Goal: Transaction & Acquisition: Purchase product/service

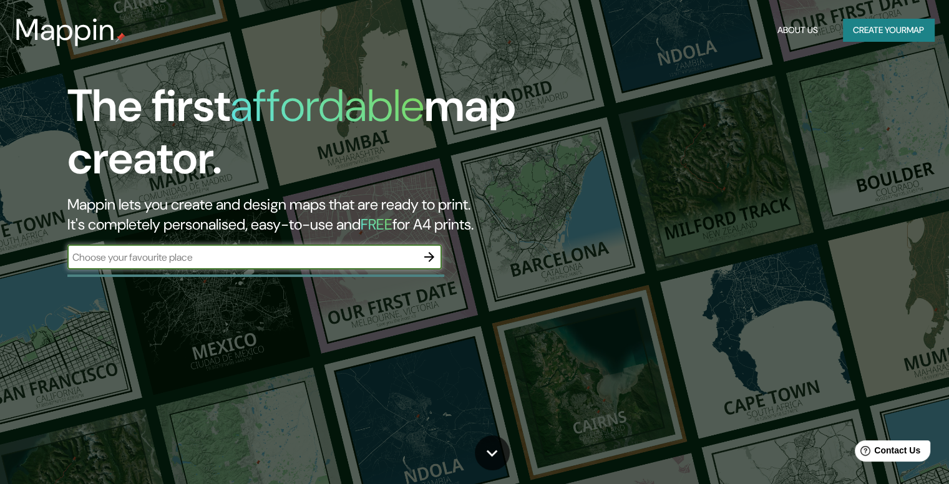
click at [409, 255] on input "text" at bounding box center [241, 257] width 349 height 14
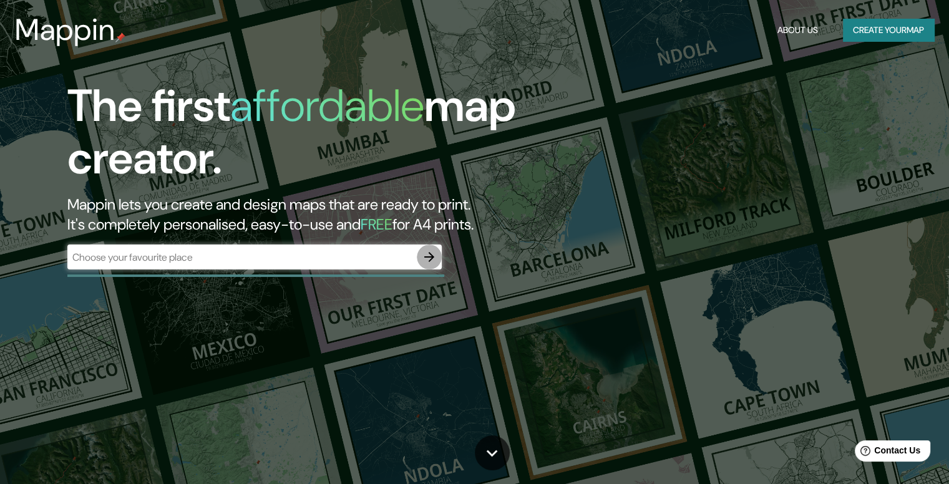
click at [424, 258] on icon "button" at bounding box center [429, 257] width 15 height 15
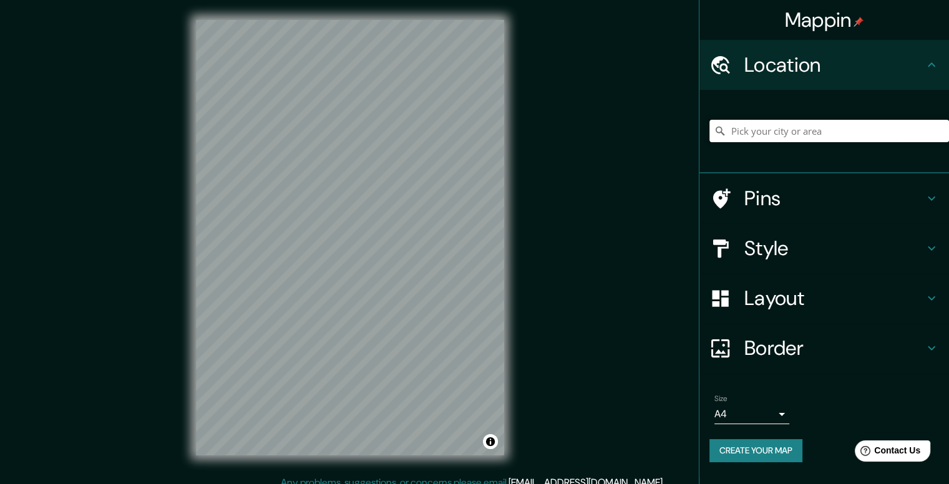
click at [740, 128] on input "Pick your city or area" at bounding box center [829, 131] width 240 height 22
paste input "-16.36123043,-71.56323842"
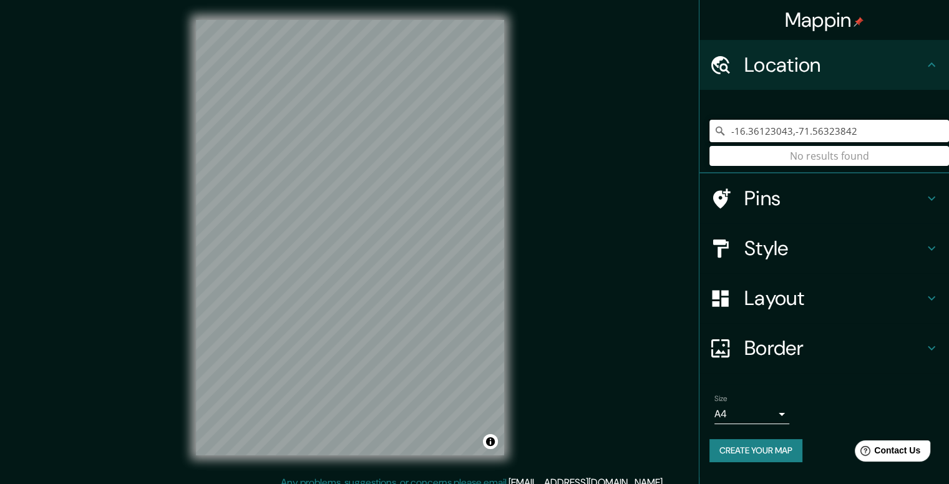
click at [792, 132] on input "-16.36123043,-71.56323842" at bounding box center [829, 131] width 240 height 22
click at [736, 130] on input "-16.36123043,-71.56323842" at bounding box center [829, 131] width 240 height 22
click at [794, 130] on input "16.36123043,-71.56323842" at bounding box center [829, 131] width 240 height 22
type input "16.36123043,71.56323842"
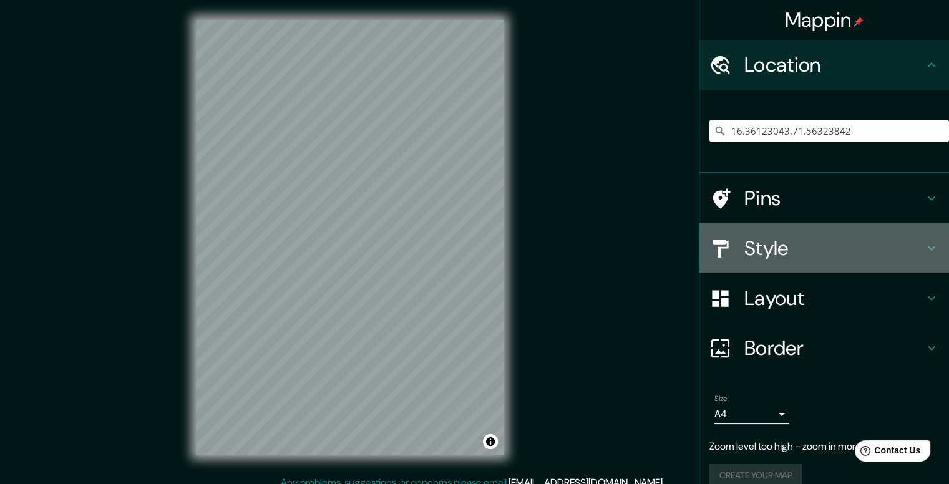
click at [833, 254] on h4 "Style" at bounding box center [834, 248] width 180 height 25
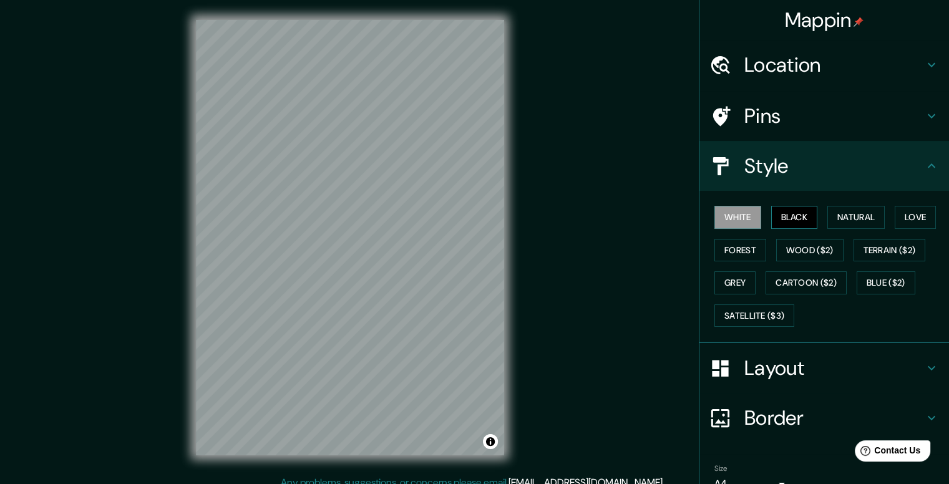
click at [792, 213] on button "Black" at bounding box center [794, 217] width 47 height 23
click at [864, 213] on button "Natural" at bounding box center [855, 217] width 57 height 23
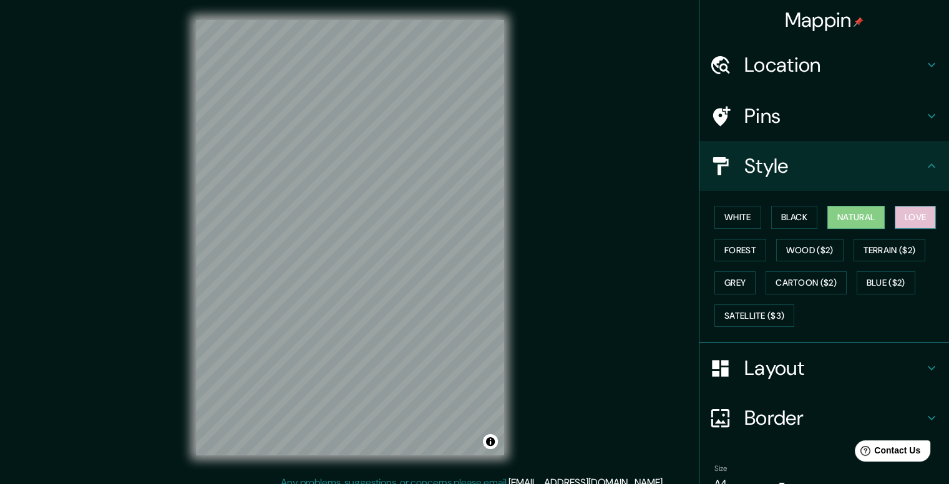
click at [915, 220] on button "Love" at bounding box center [915, 217] width 41 height 23
click at [726, 251] on button "Forest" at bounding box center [740, 250] width 52 height 23
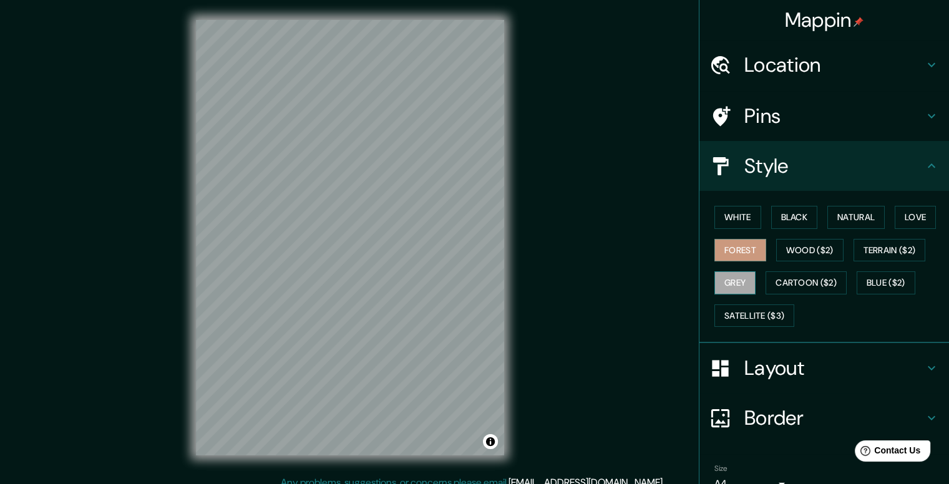
click at [726, 288] on button "Grey" at bounding box center [734, 282] width 41 height 23
click at [791, 292] on button "Cartoon ($2)" at bounding box center [806, 282] width 81 height 23
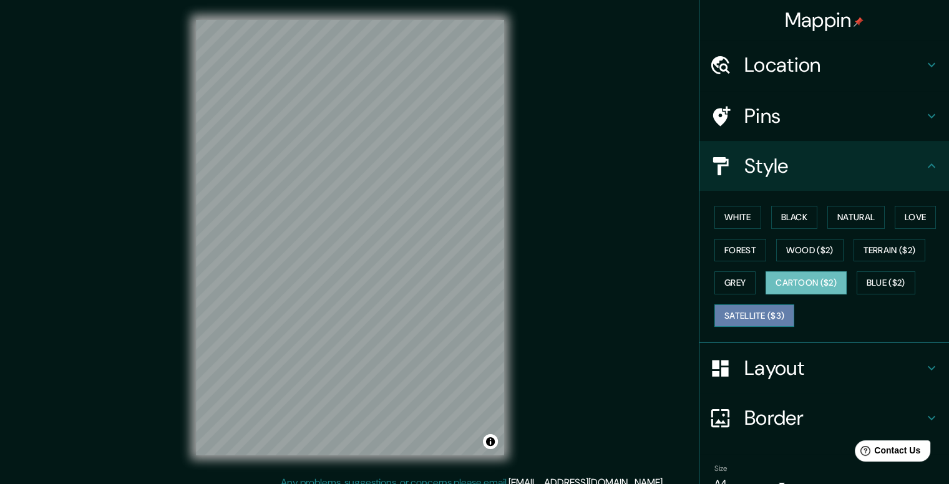
click at [746, 313] on button "Satellite ($3)" at bounding box center [754, 316] width 80 height 23
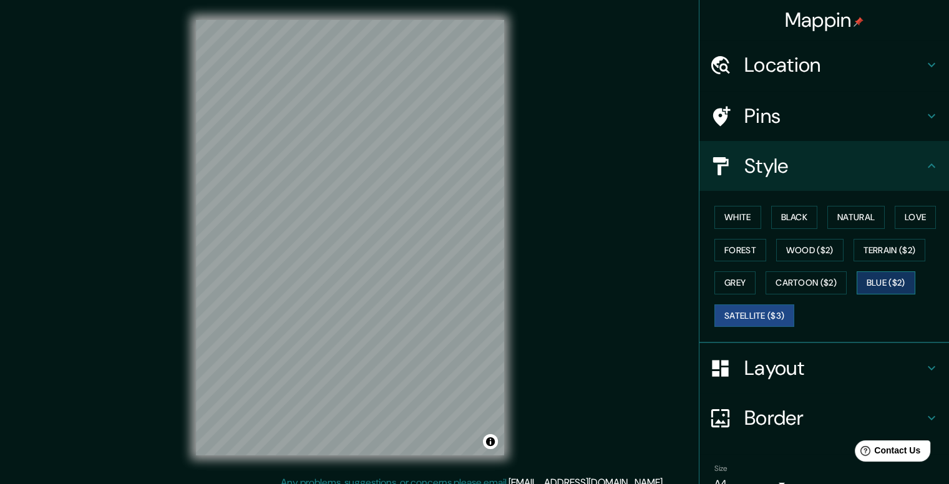
click at [877, 277] on button "Blue ($2)" at bounding box center [886, 282] width 59 height 23
click at [834, 217] on button "Natural" at bounding box center [855, 217] width 57 height 23
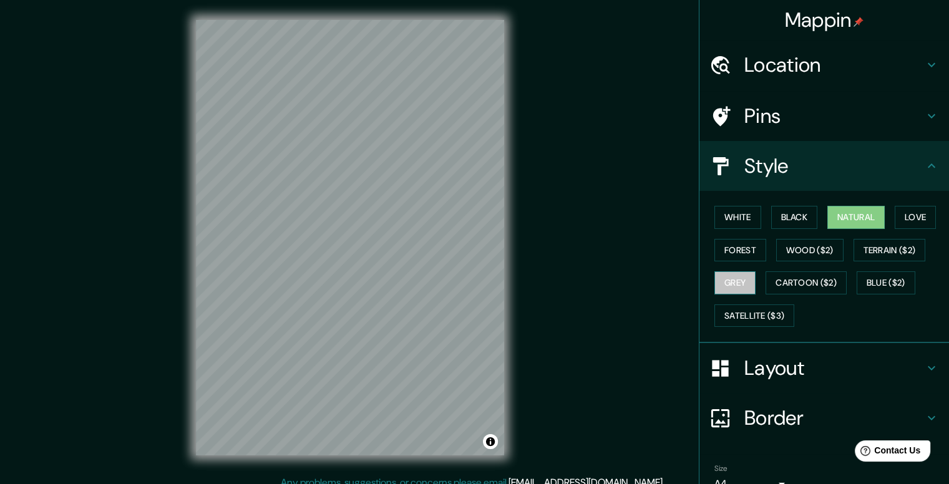
click at [719, 283] on button "Grey" at bounding box center [734, 282] width 41 height 23
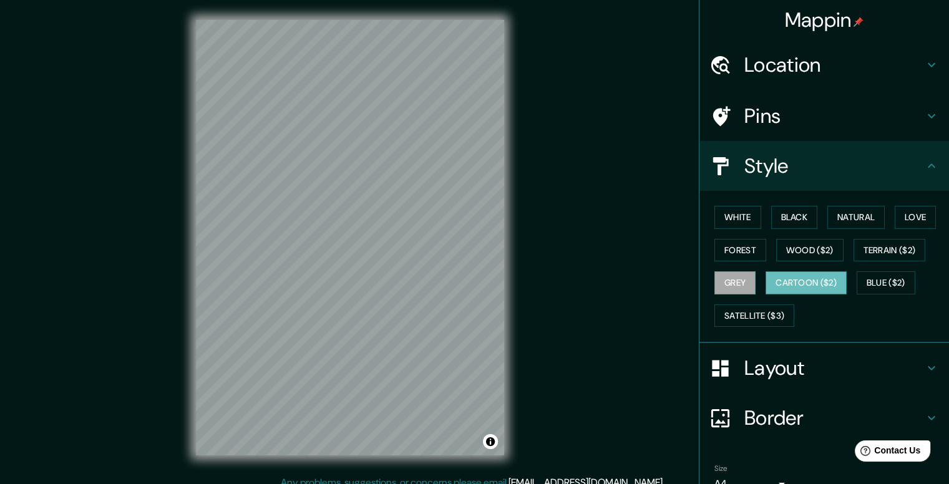
click at [801, 273] on button "Cartoon ($2)" at bounding box center [806, 282] width 81 height 23
click at [714, 284] on button "Grey" at bounding box center [734, 282] width 41 height 23
click at [736, 317] on button "Satellite ($3)" at bounding box center [754, 316] width 80 height 23
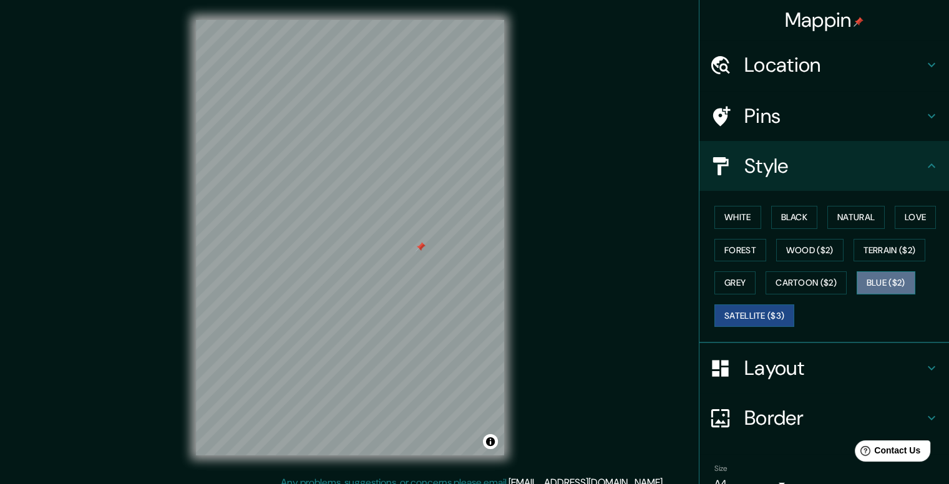
click at [877, 279] on button "Blue ($2)" at bounding box center [886, 282] width 59 height 23
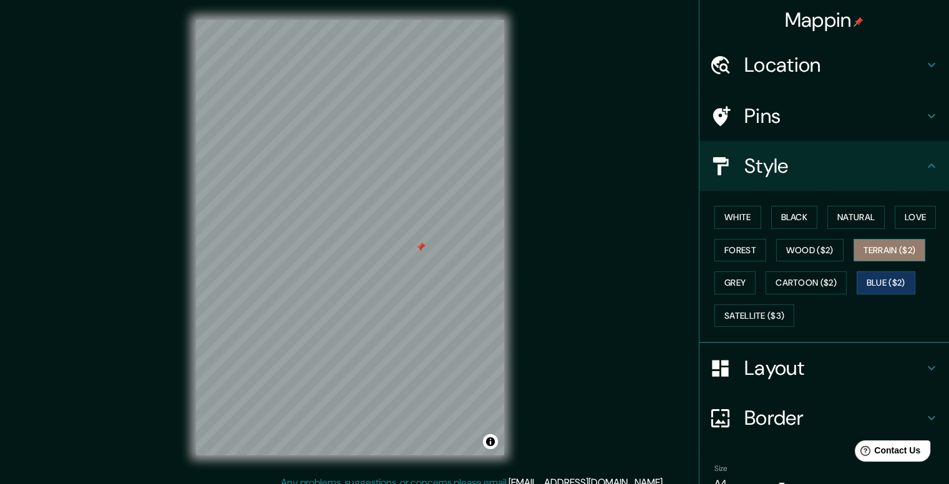
click at [874, 248] on button "Terrain ($2)" at bounding box center [890, 250] width 72 height 23
click at [815, 251] on button "Wood ($2)" at bounding box center [809, 250] width 67 height 23
click at [417, 248] on div at bounding box center [417, 248] width 10 height 10
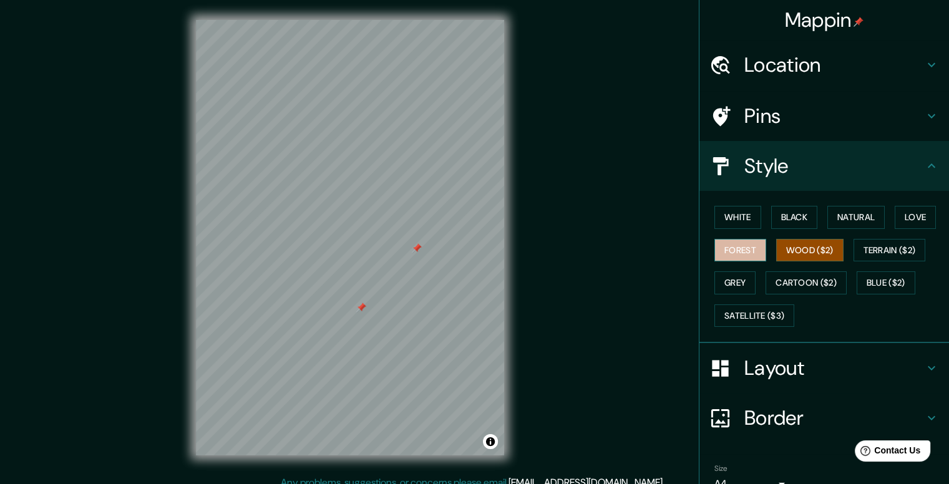
click at [740, 246] on button "Forest" at bounding box center [740, 250] width 52 height 23
click at [719, 285] on button "Grey" at bounding box center [734, 282] width 41 height 23
click at [792, 243] on button "Wood ($2)" at bounding box center [809, 250] width 67 height 23
click at [867, 247] on button "Terrain ($2)" at bounding box center [890, 250] width 72 height 23
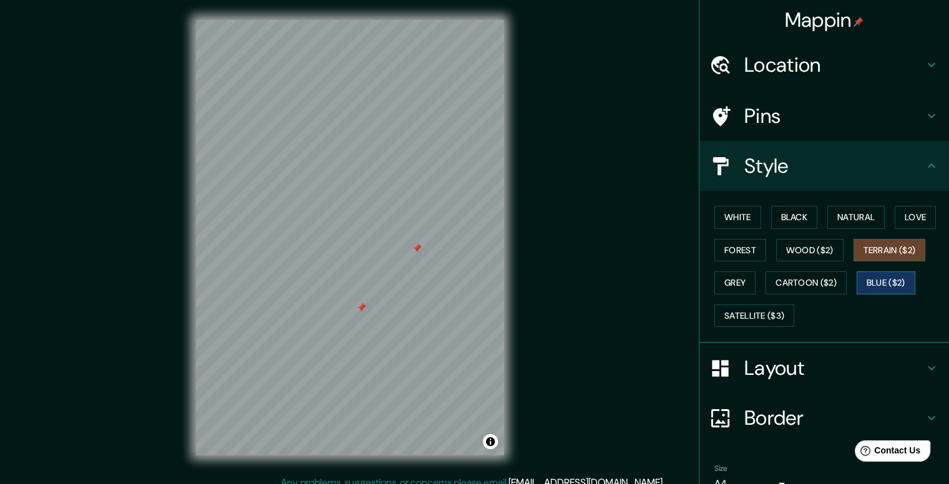
click at [878, 288] on button "Blue ($2)" at bounding box center [886, 282] width 59 height 23
click at [909, 209] on button "Love" at bounding box center [915, 217] width 41 height 23
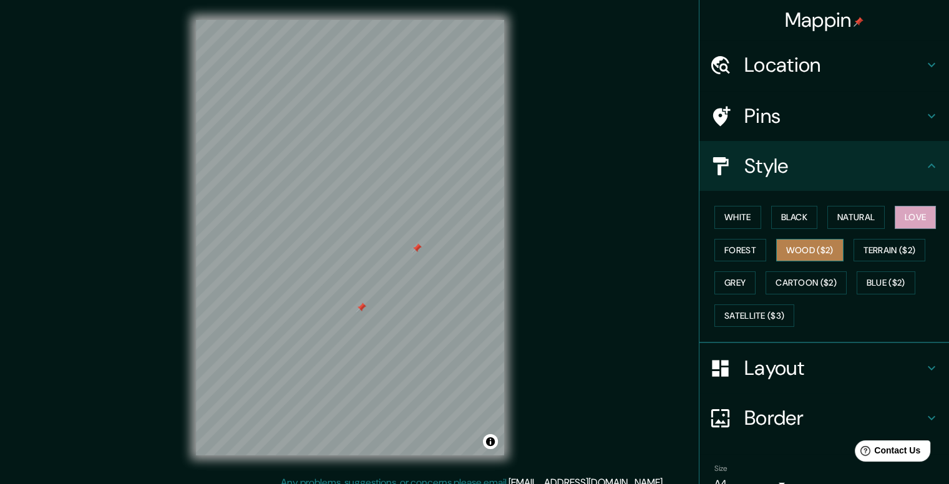
click at [783, 253] on button "Wood ($2)" at bounding box center [809, 250] width 67 height 23
click at [743, 255] on button "Forest" at bounding box center [740, 250] width 52 height 23
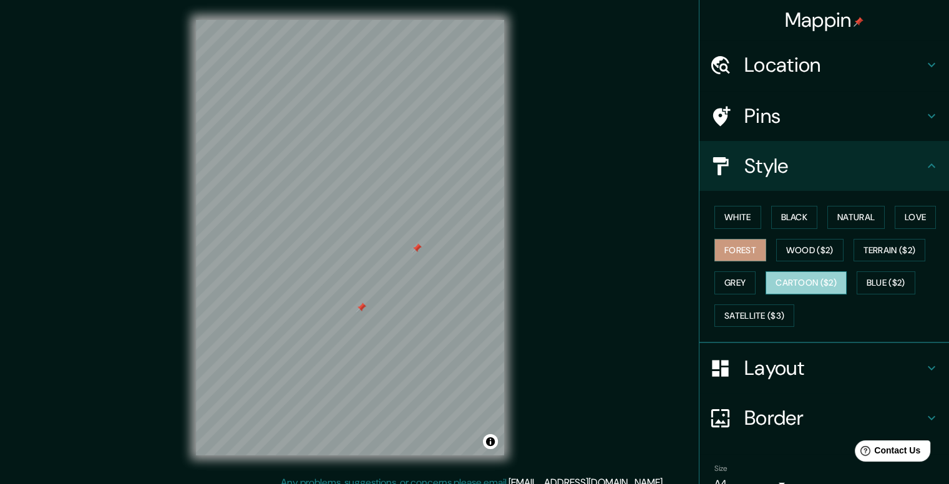
click at [770, 280] on button "Cartoon ($2)" at bounding box center [806, 282] width 81 height 23
click at [730, 254] on button "Forest" at bounding box center [740, 250] width 52 height 23
click at [729, 283] on button "Grey" at bounding box center [734, 282] width 41 height 23
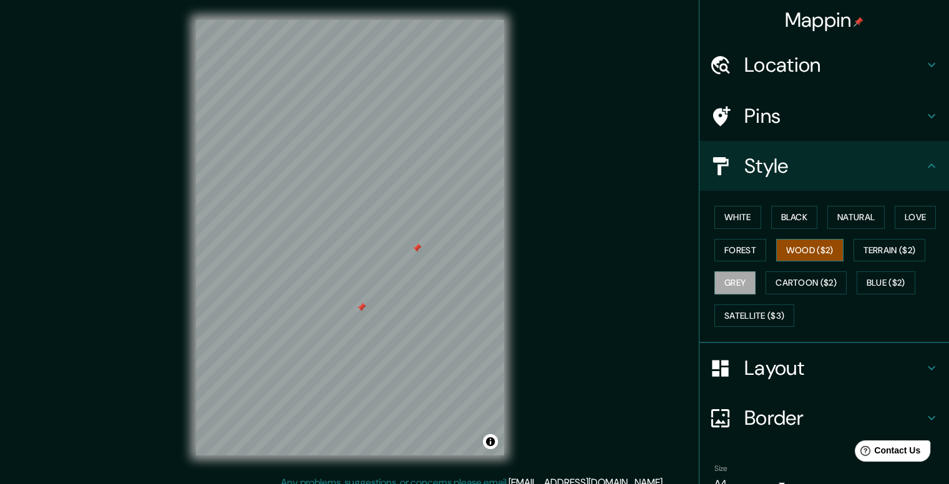
click at [789, 245] on button "Wood ($2)" at bounding box center [809, 250] width 67 height 23
click at [748, 320] on button "Satellite ($3)" at bounding box center [754, 316] width 80 height 23
click at [787, 248] on button "Wood ($2)" at bounding box center [809, 250] width 67 height 23
click at [795, 284] on button "Cartoon ($2)" at bounding box center [806, 282] width 81 height 23
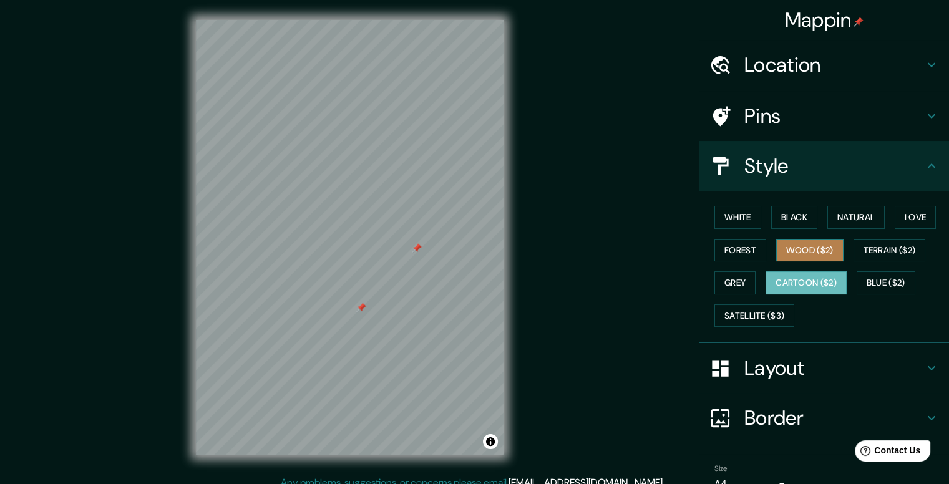
click at [796, 246] on button "Wood ($2)" at bounding box center [809, 250] width 67 height 23
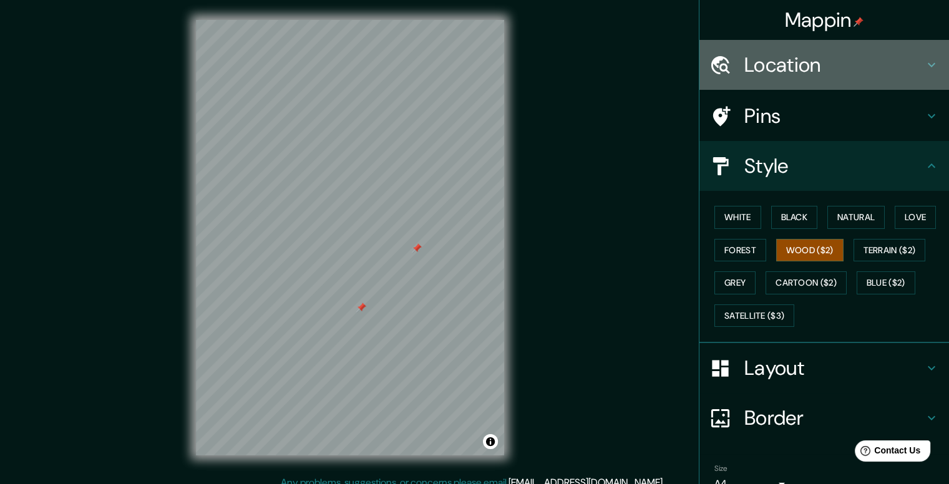
click at [928, 64] on icon at bounding box center [931, 64] width 15 height 15
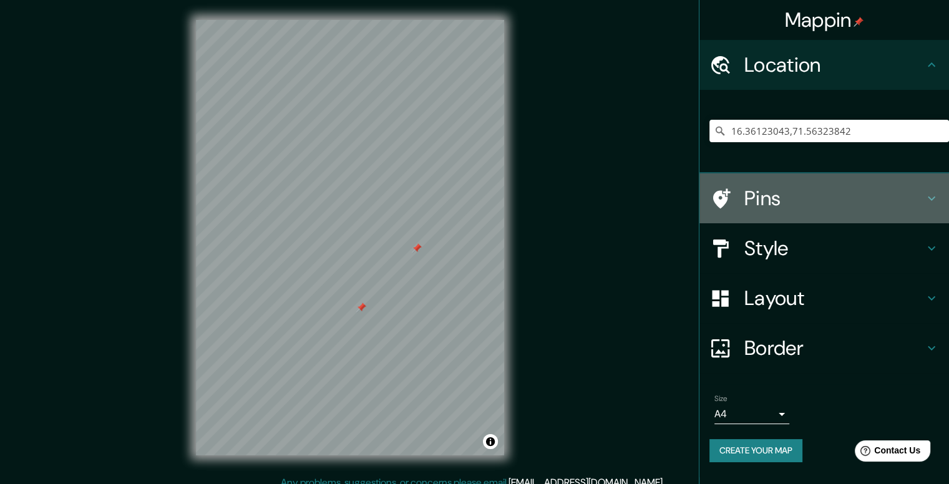
click at [891, 193] on h4 "Pins" at bounding box center [834, 198] width 180 height 25
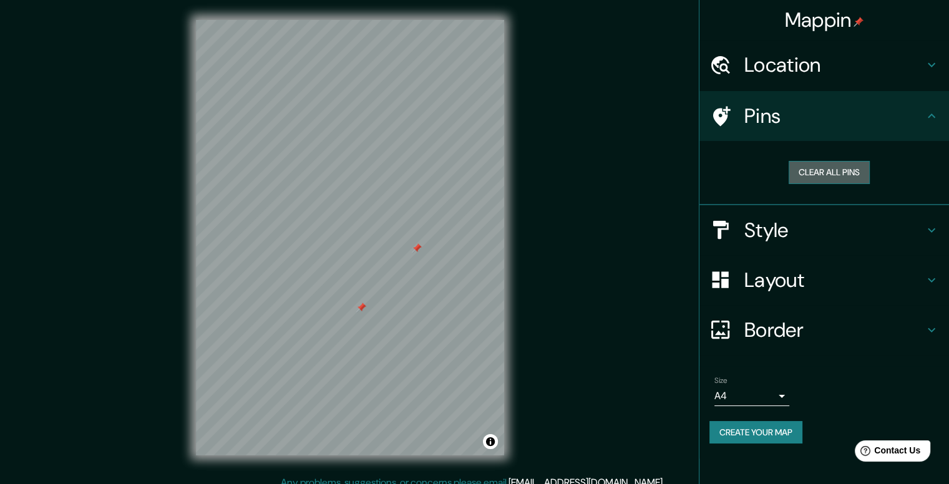
click at [848, 170] on button "Clear all pins" at bounding box center [829, 172] width 81 height 23
click at [799, 281] on h4 "Layout" at bounding box center [834, 280] width 180 height 25
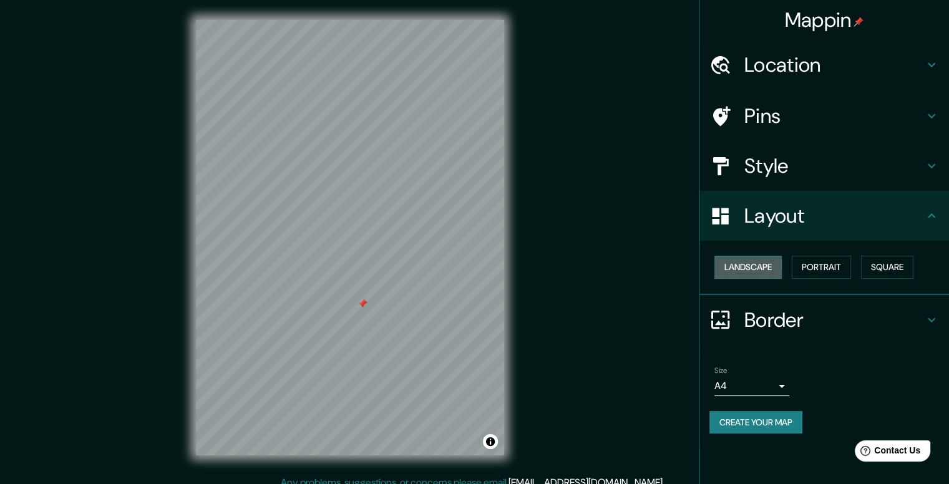
click at [767, 270] on button "Landscape" at bounding box center [747, 267] width 67 height 23
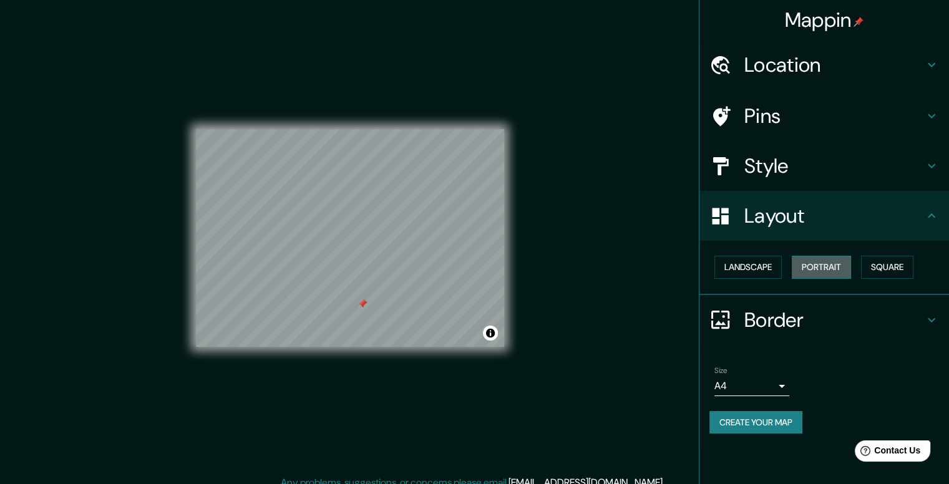
click at [804, 267] on button "Portrait" at bounding box center [821, 267] width 59 height 23
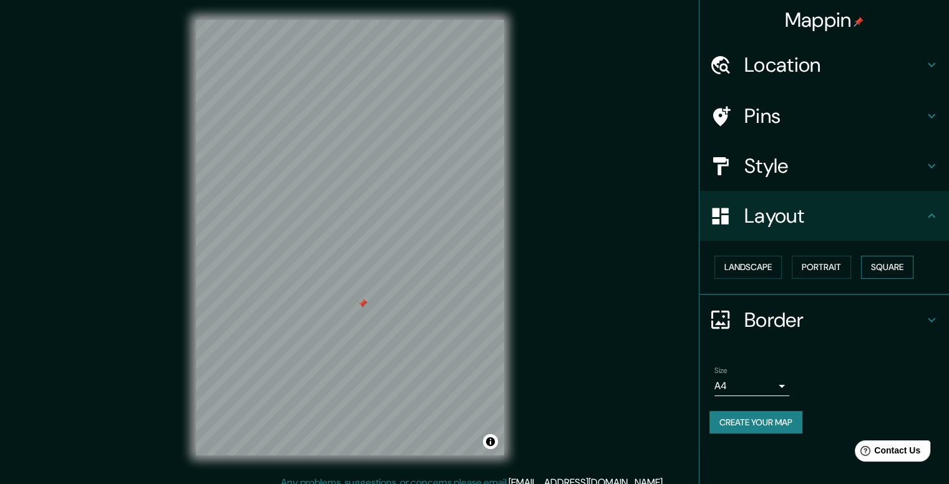
click at [892, 270] on button "Square" at bounding box center [887, 267] width 52 height 23
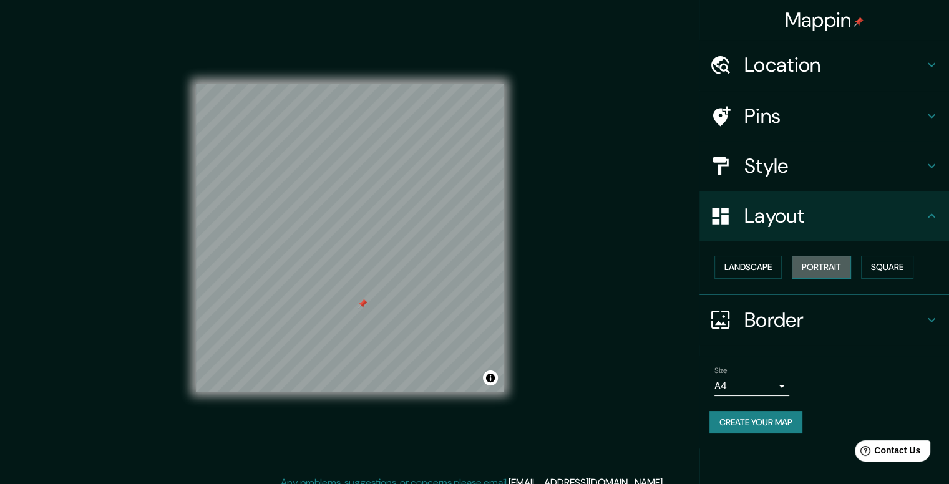
click at [832, 265] on button "Portrait" at bounding box center [821, 267] width 59 height 23
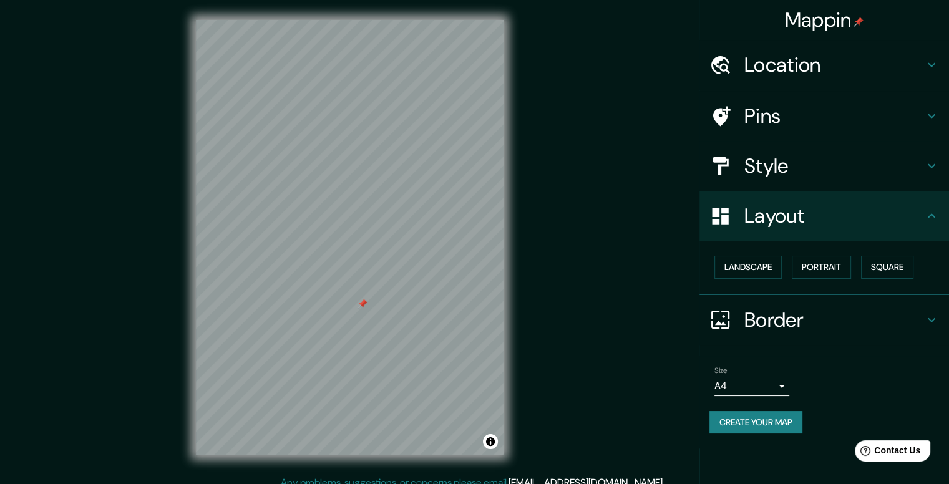
click at [879, 220] on h4 "Layout" at bounding box center [834, 215] width 180 height 25
click at [908, 319] on h4 "Border" at bounding box center [834, 320] width 180 height 25
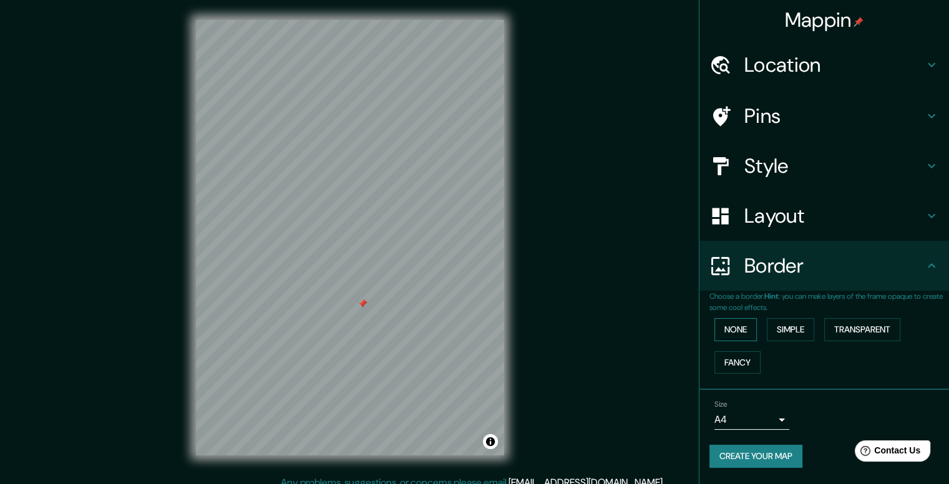
click at [741, 325] on button "None" at bounding box center [735, 329] width 42 height 23
click at [792, 328] on button "Simple" at bounding box center [790, 329] width 47 height 23
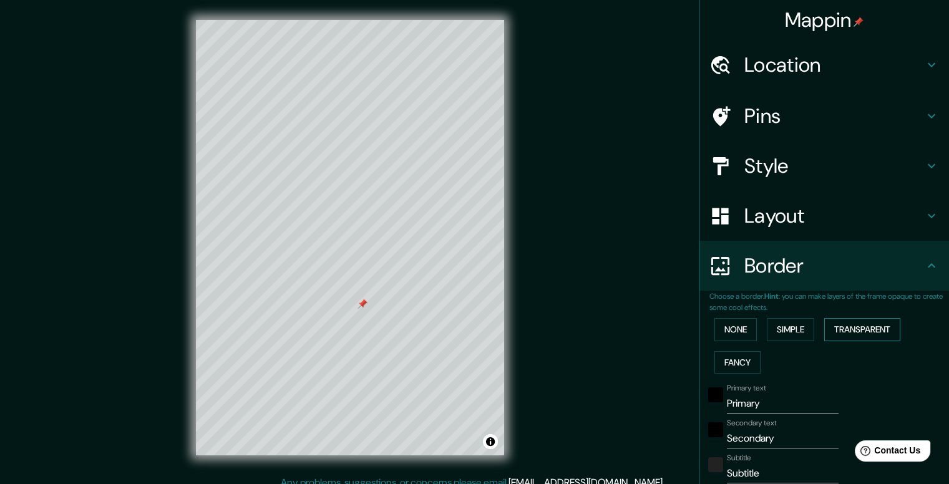
click at [848, 326] on button "Transparent" at bounding box center [862, 329] width 76 height 23
click at [726, 358] on button "Fancy" at bounding box center [737, 362] width 46 height 23
click at [725, 328] on button "None" at bounding box center [735, 329] width 42 height 23
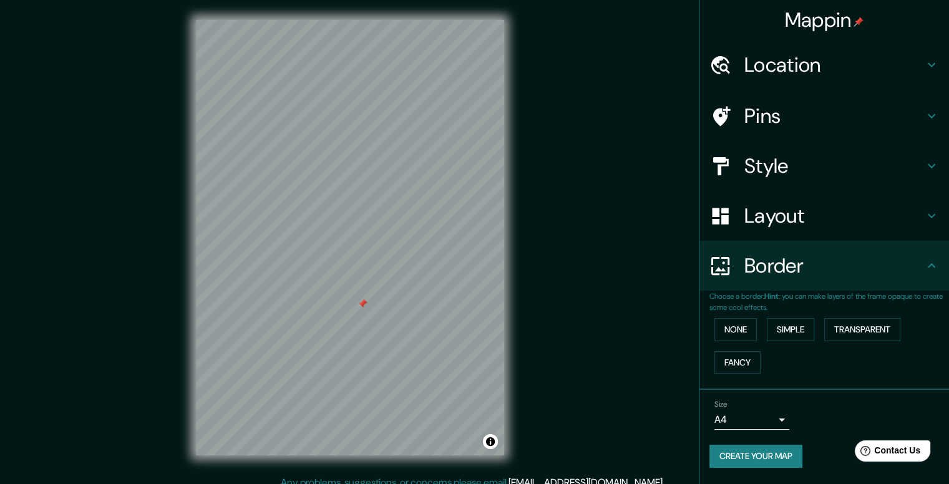
scroll to position [11, 0]
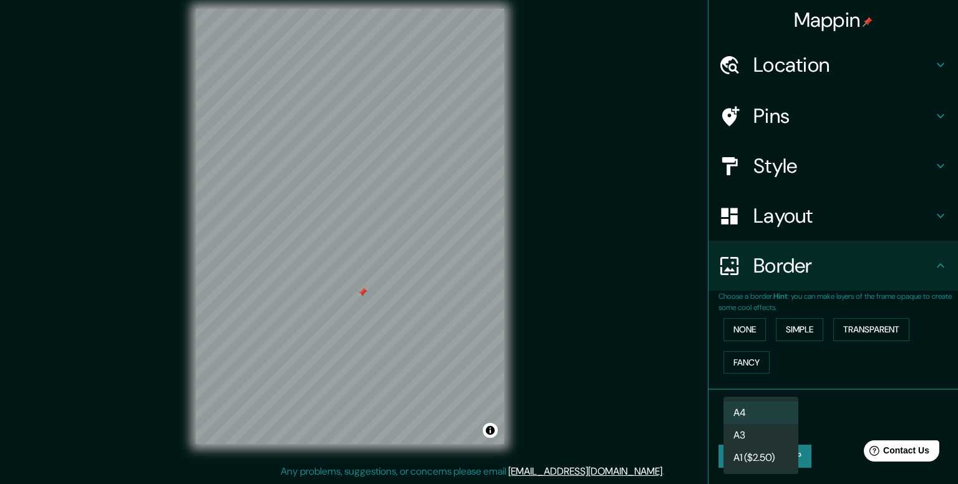
click at [786, 423] on body "Mappin Location [GEOGRAPHIC_DATA] No results found Pins Style Layout Border Cho…" at bounding box center [479, 231] width 958 height 484
click at [748, 440] on li "A3" at bounding box center [761, 435] width 75 height 22
type input "a4"
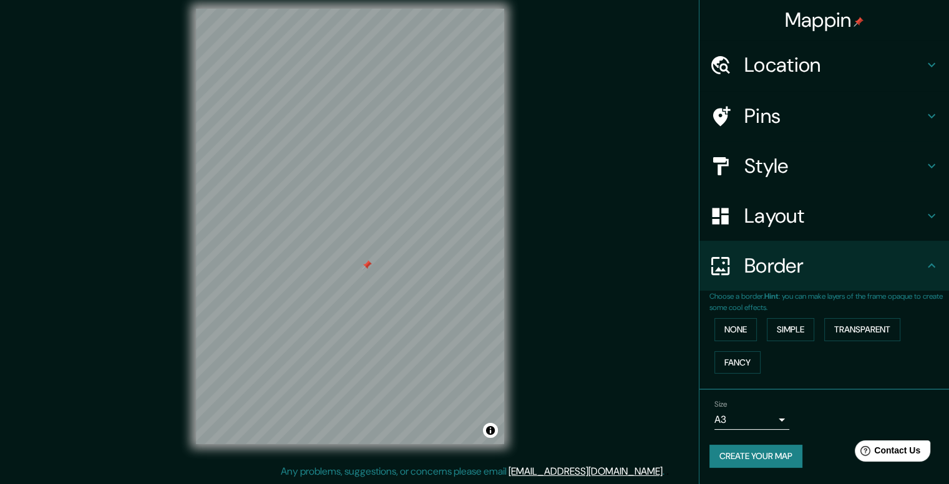
drag, startPoint x: 563, startPoint y: 281, endPoint x: 563, endPoint y: 299, distance: 18.1
click at [563, 299] on div "Mappin Location [GEOGRAPHIC_DATA] No results found Pins Style Layout Border Cho…" at bounding box center [474, 236] width 949 height 495
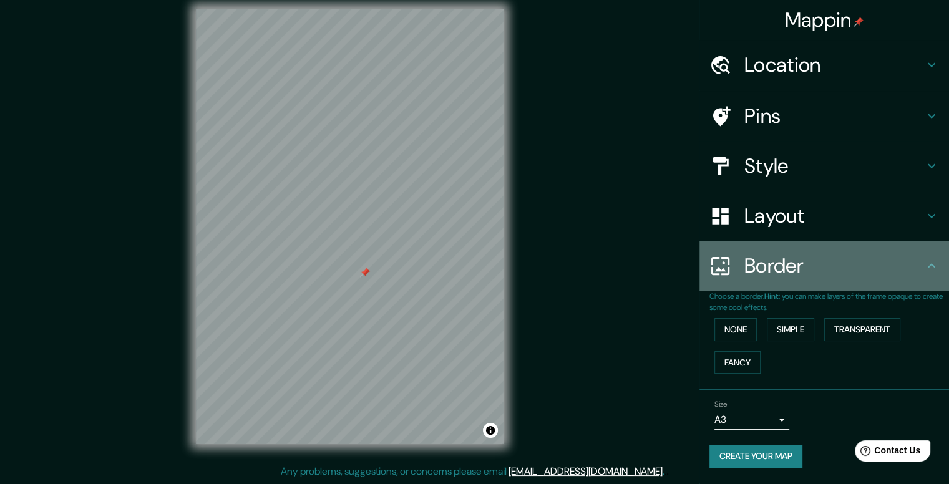
click at [879, 260] on h4 "Border" at bounding box center [834, 265] width 180 height 25
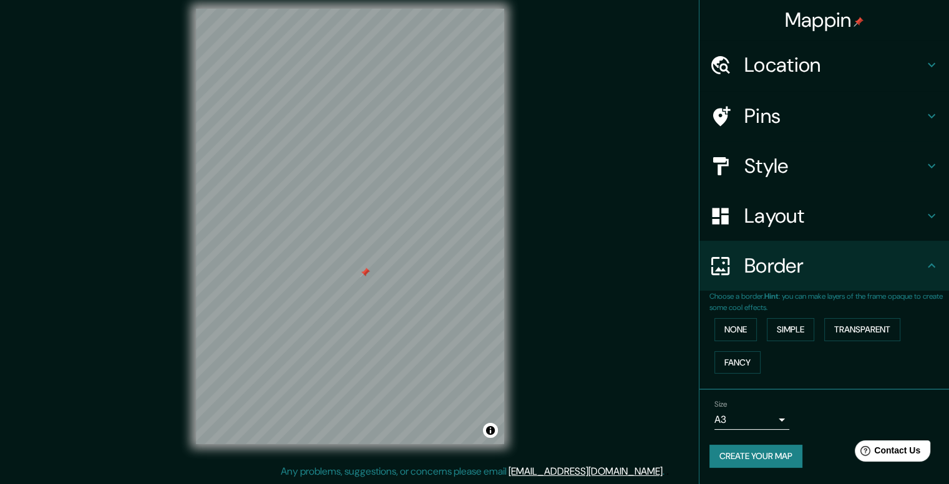
click at [849, 160] on h4 "Style" at bounding box center [834, 165] width 180 height 25
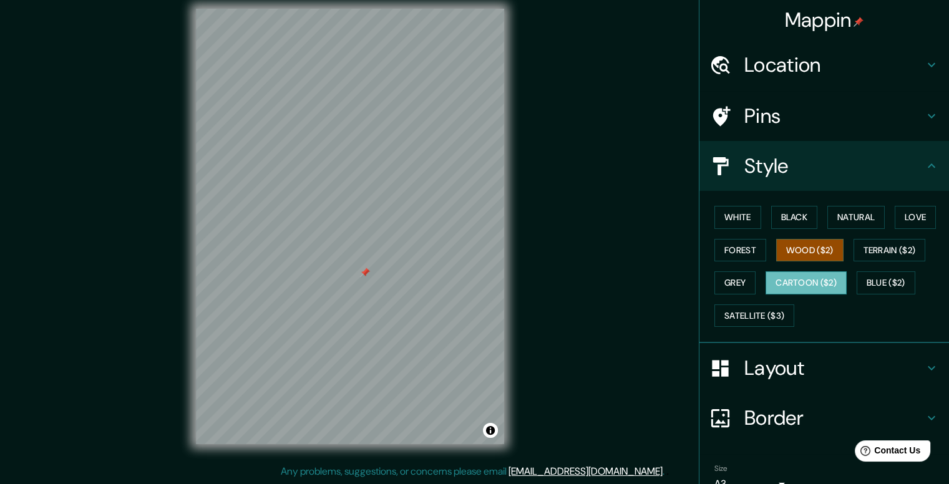
click at [795, 278] on button "Cartoon ($2)" at bounding box center [806, 282] width 81 height 23
click at [789, 246] on button "Wood ($2)" at bounding box center [809, 250] width 67 height 23
click at [743, 239] on button "Forest" at bounding box center [740, 250] width 52 height 23
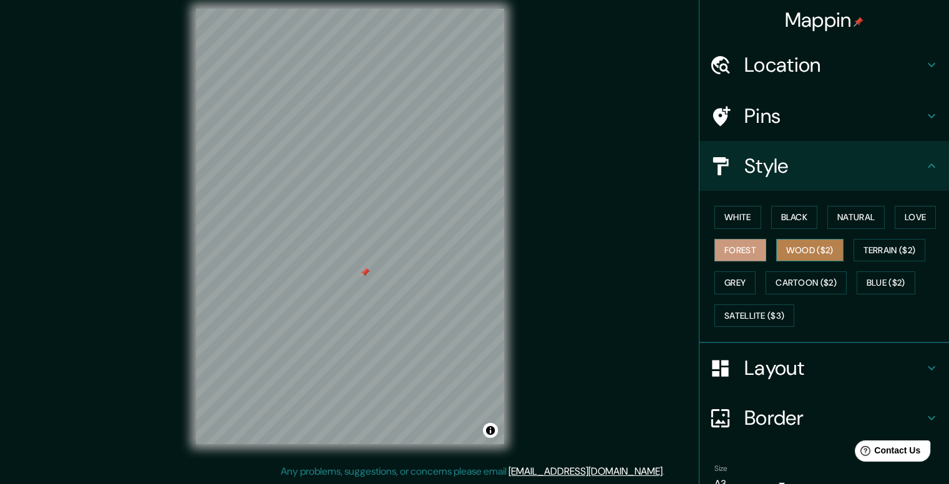
click at [786, 247] on button "Wood ($2)" at bounding box center [809, 250] width 67 height 23
click at [723, 280] on button "Grey" at bounding box center [734, 282] width 41 height 23
click at [789, 251] on button "Wood ($2)" at bounding box center [809, 250] width 67 height 23
